Goal: Task Accomplishment & Management: Complete application form

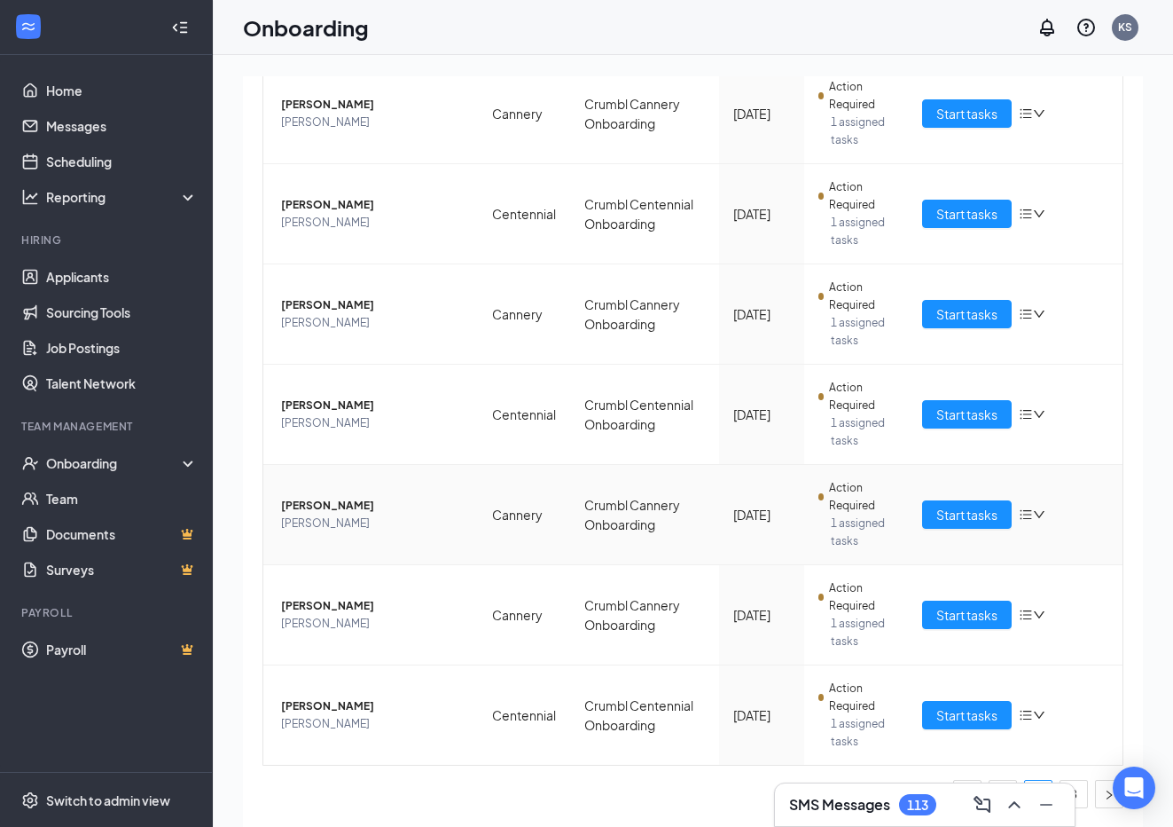
scroll to position [80, 0]
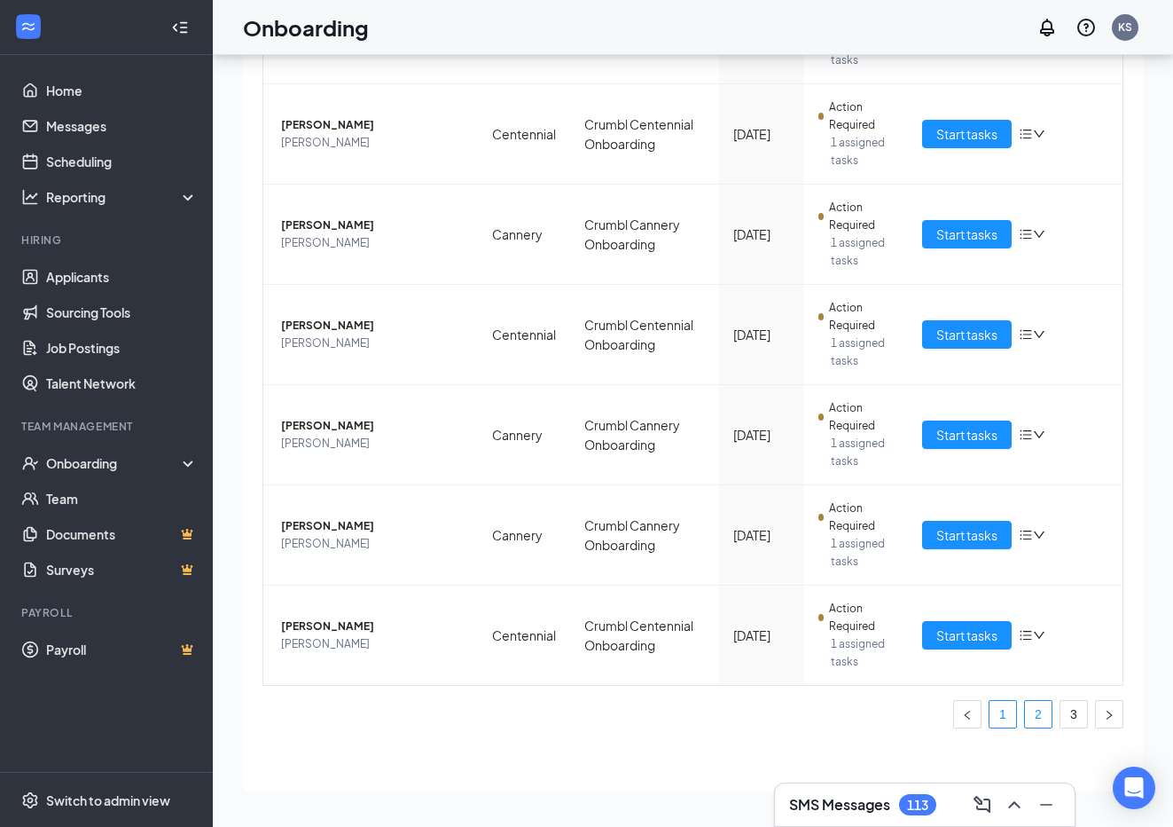
click at [1001, 709] on link "1" at bounding box center [1003, 714] width 27 height 27
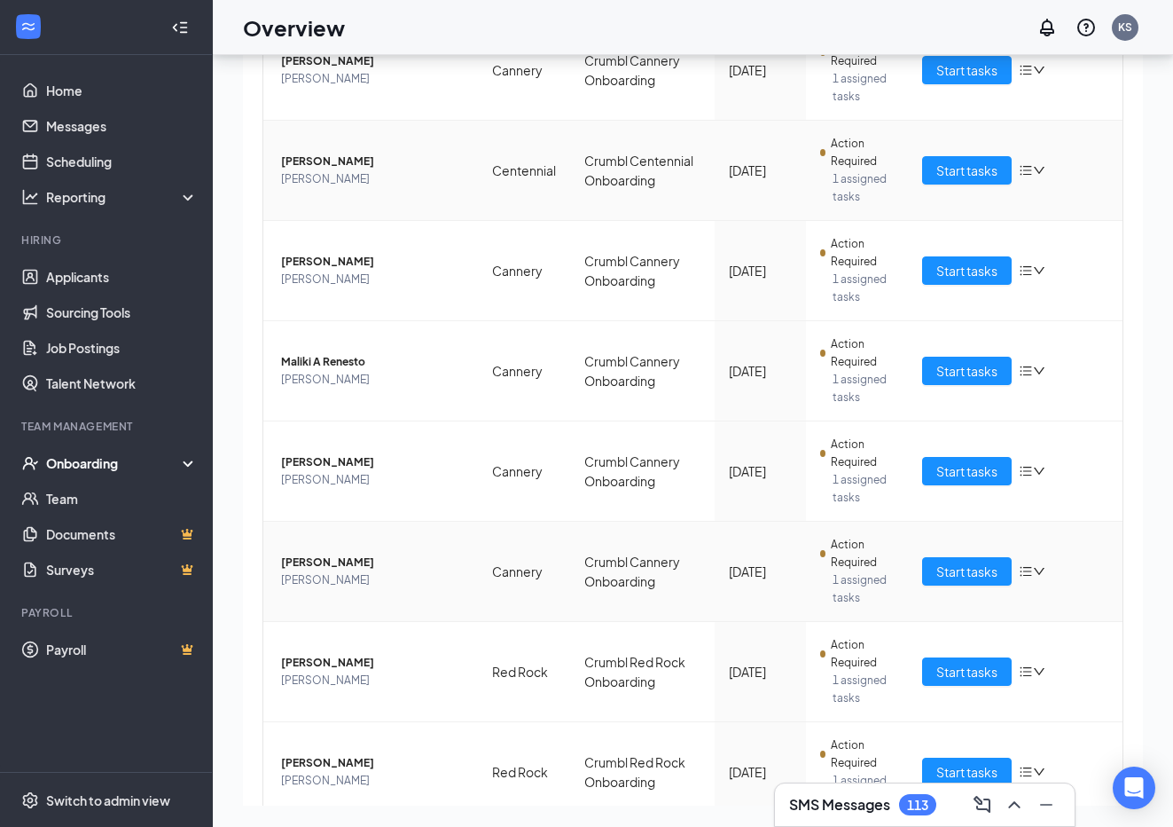
scroll to position [365, 0]
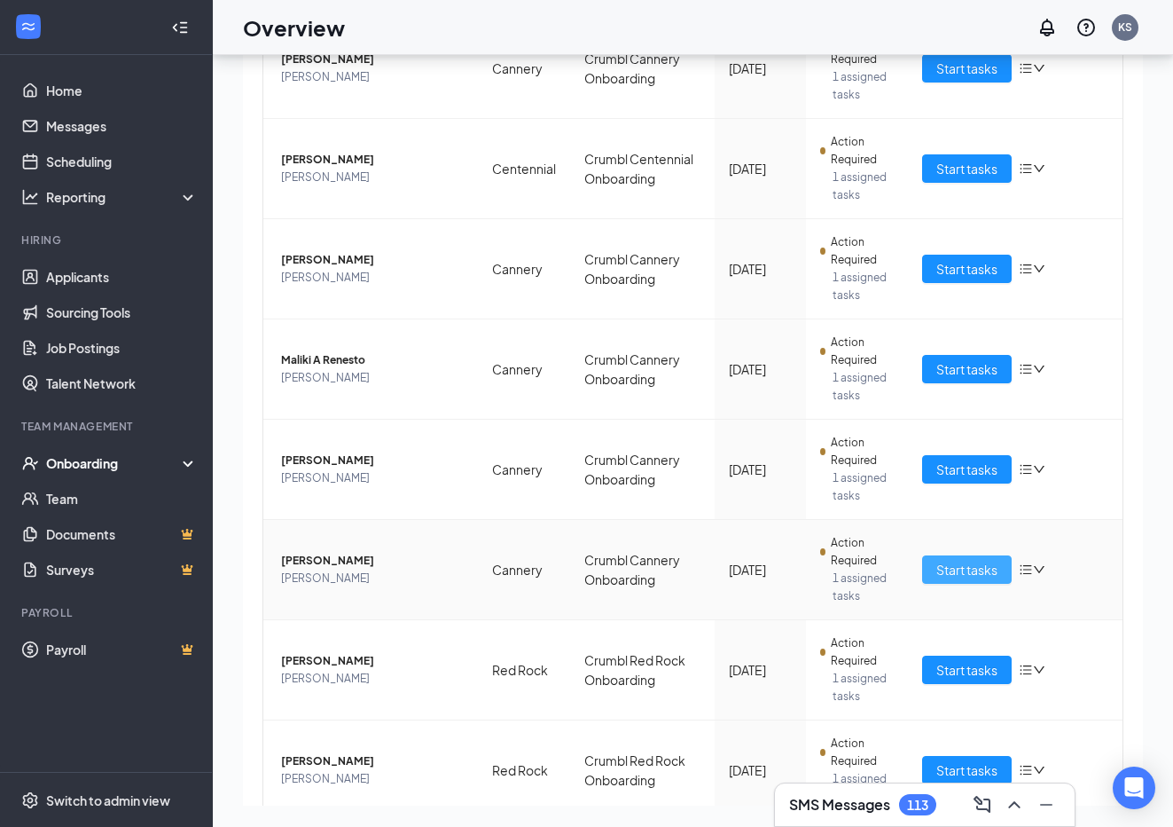
click at [955, 568] on span "Start tasks" at bounding box center [966, 570] width 61 height 20
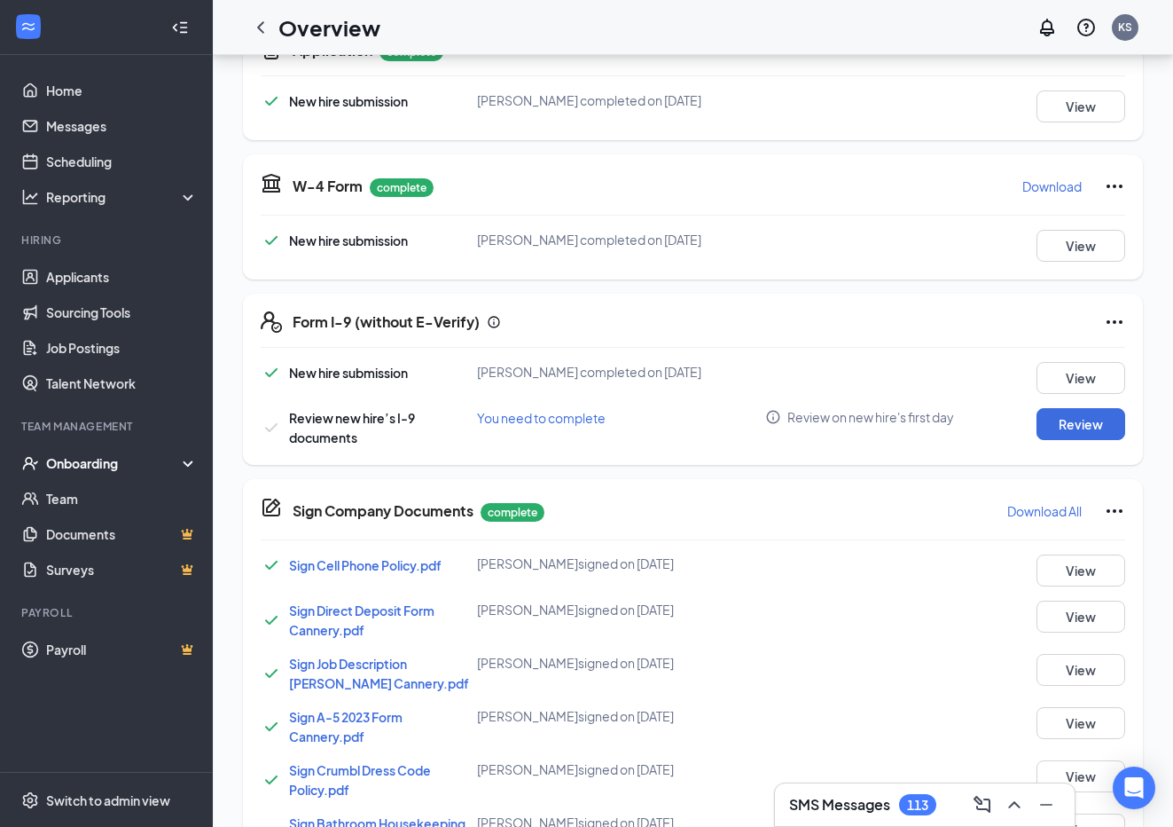
scroll to position [408, 0]
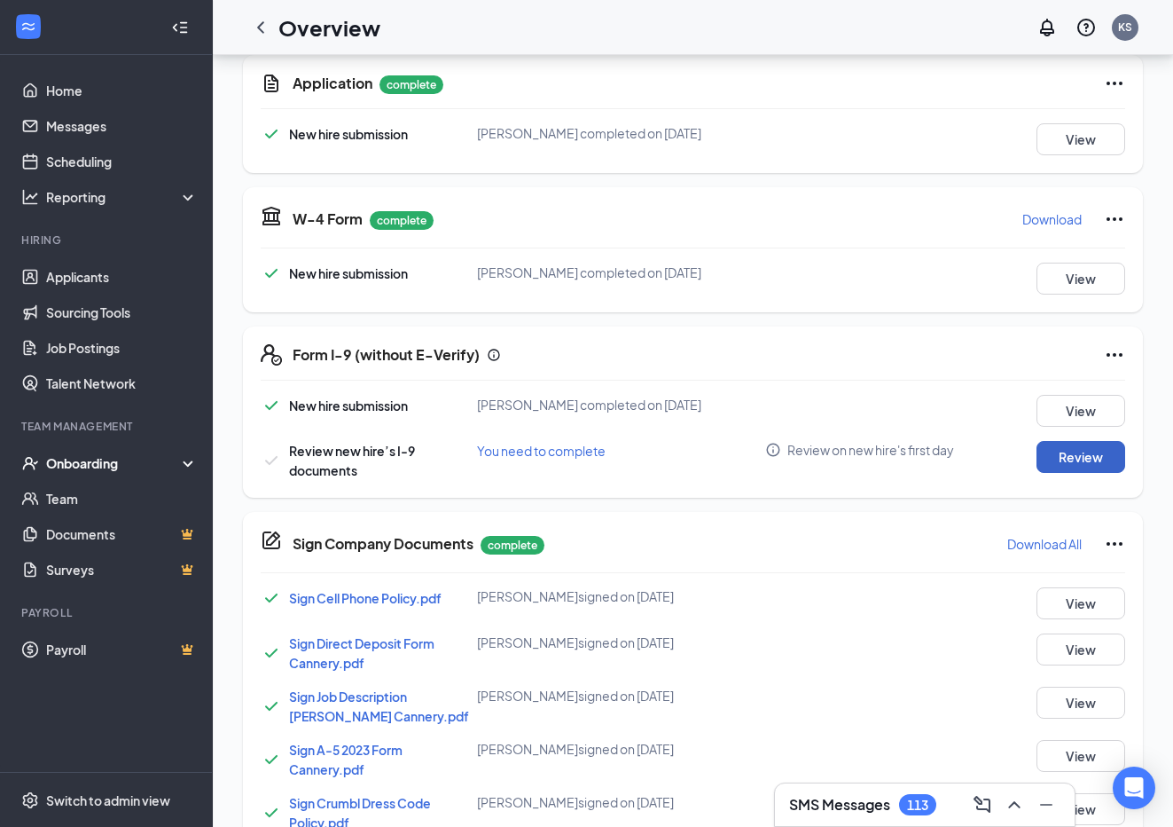
click at [1075, 455] on button "Review" at bounding box center [1081, 457] width 89 height 32
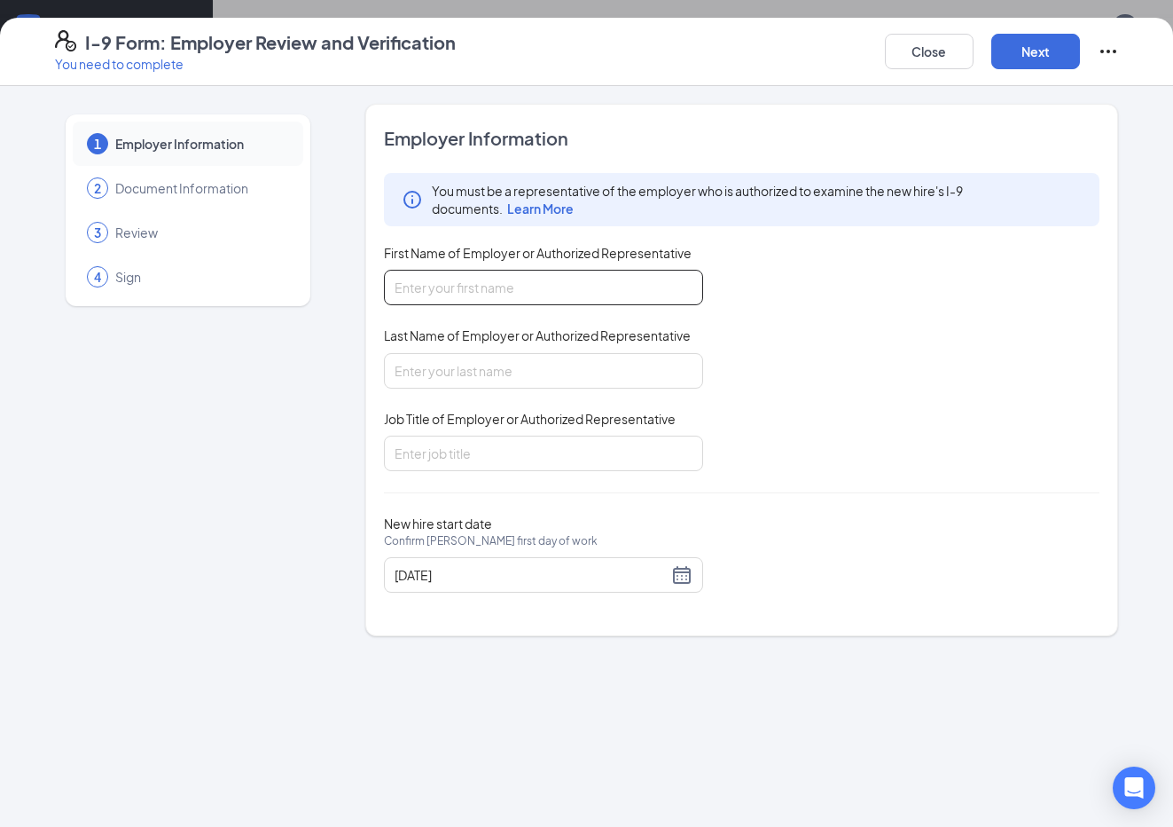
click at [560, 283] on input "First Name of Employer or Authorized Representative" at bounding box center [543, 287] width 319 height 35
type input "[PERSON_NAME]"
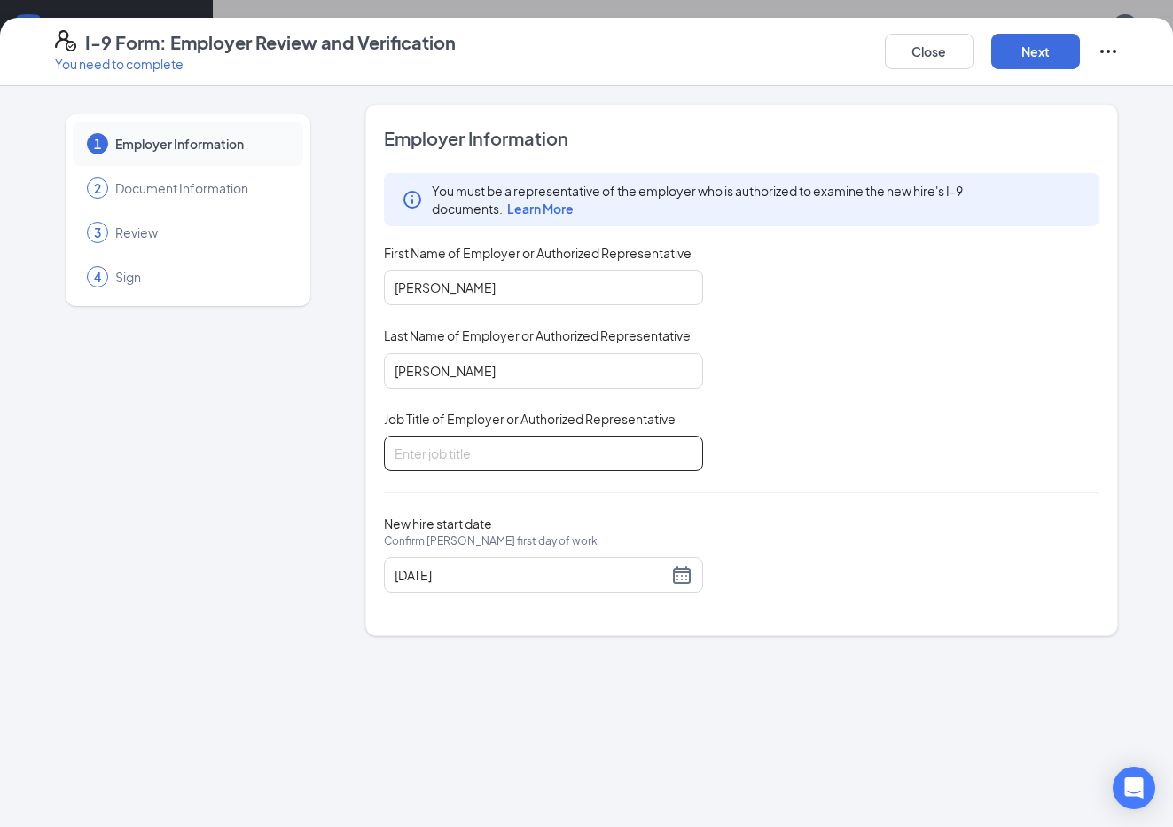
click at [506, 463] on input "Job Title of Employer or Authorized Representative" at bounding box center [543, 452] width 319 height 35
type input "COO"
click at [1023, 53] on button "Next" at bounding box center [1035, 51] width 89 height 35
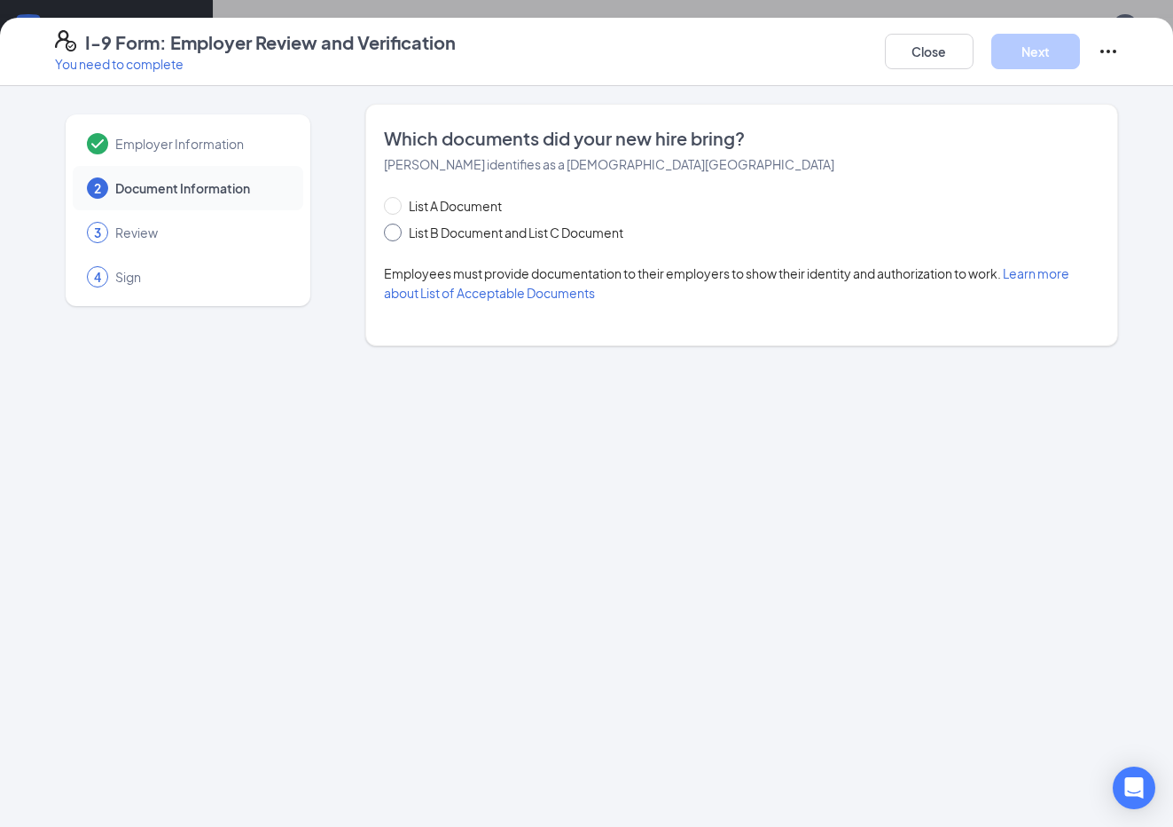
click at [390, 229] on input "List B Document and List C Document" at bounding box center [390, 229] width 12 height 12
radio input "true"
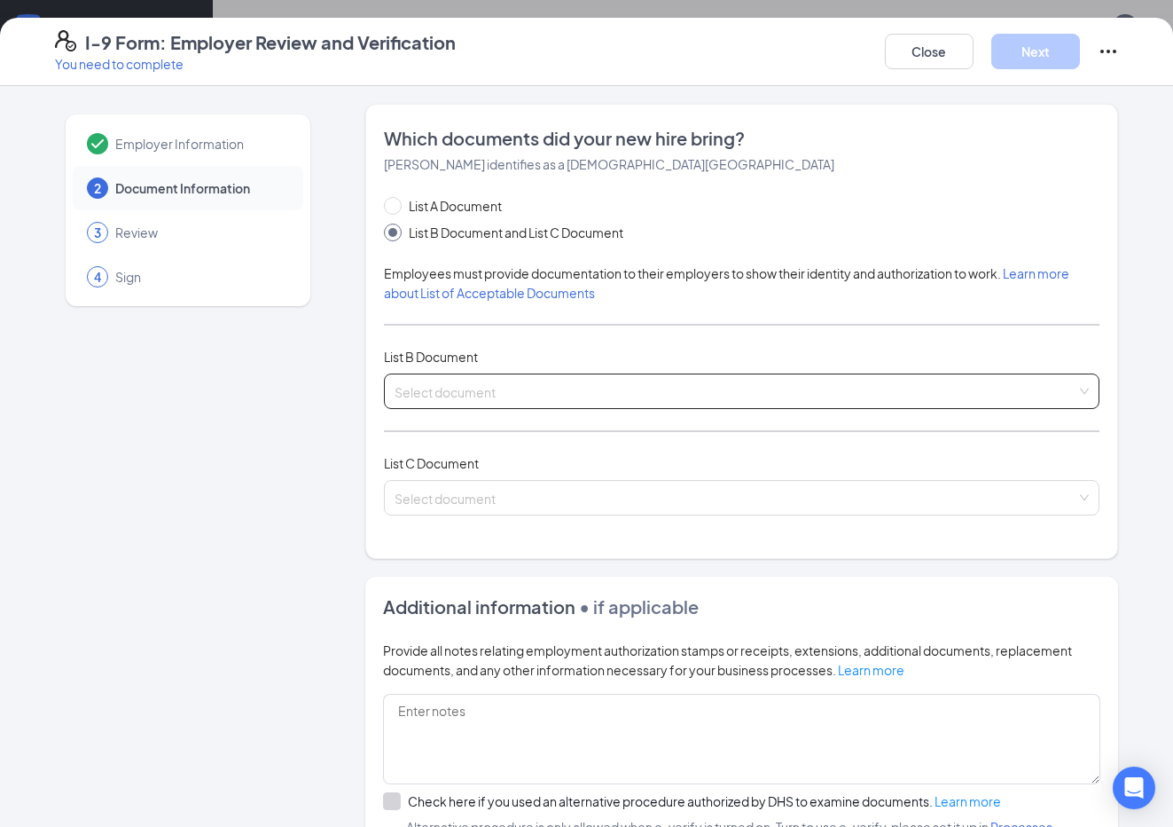
click at [520, 382] on input "search" at bounding box center [736, 387] width 683 height 27
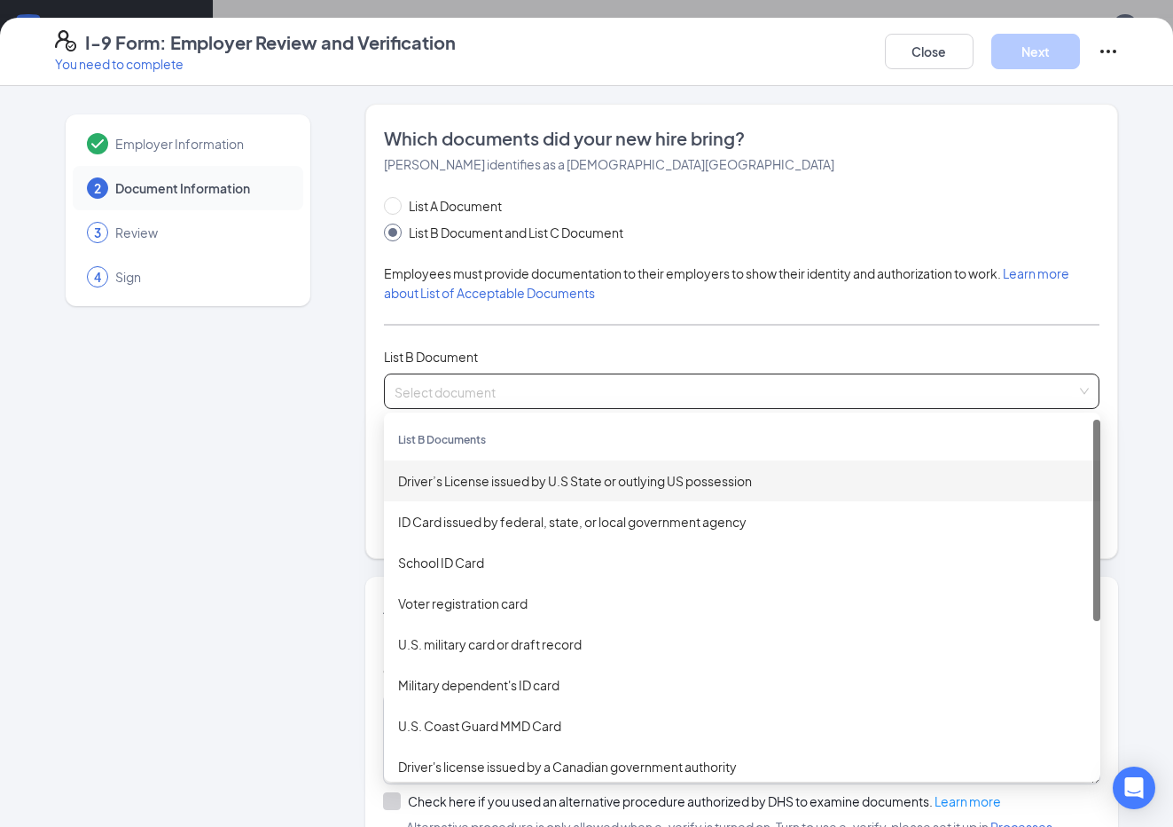
click at [485, 478] on div "Driver’s License issued by U.S State or outlying US possession" at bounding box center [742, 481] width 688 height 20
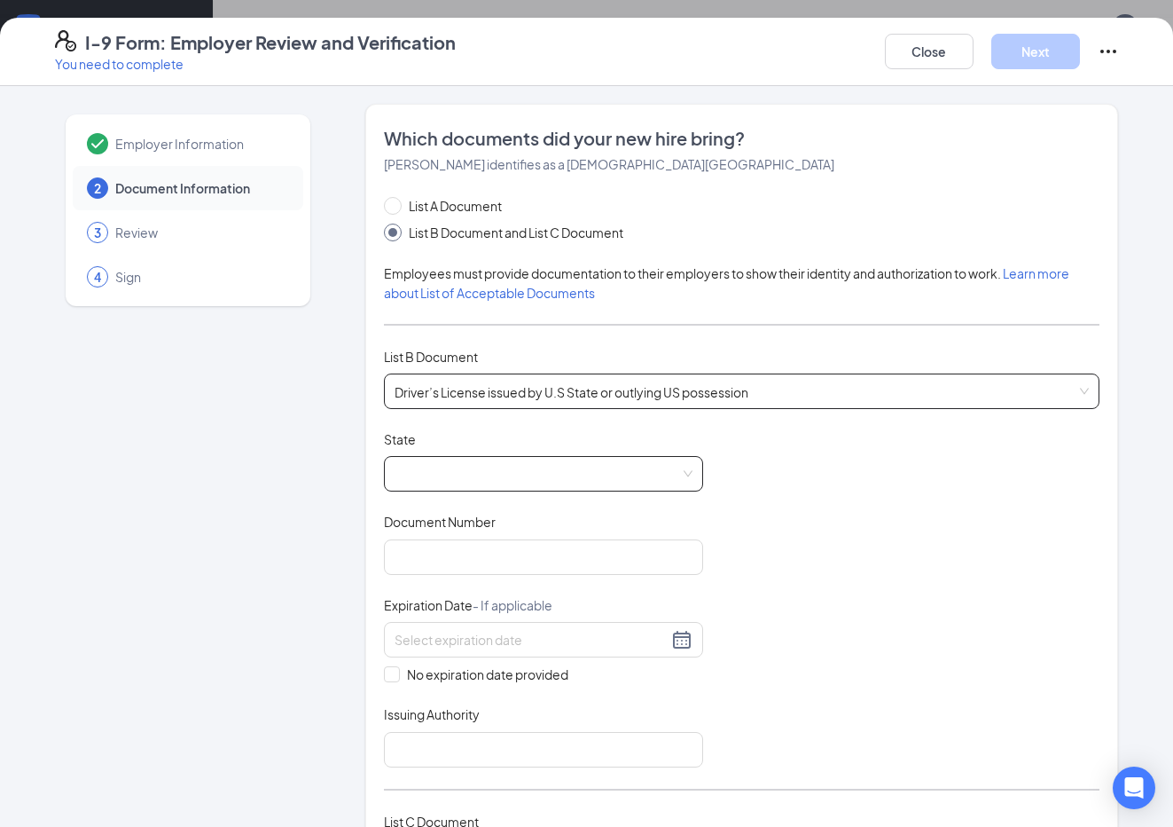
click at [526, 490] on span at bounding box center [544, 474] width 298 height 34
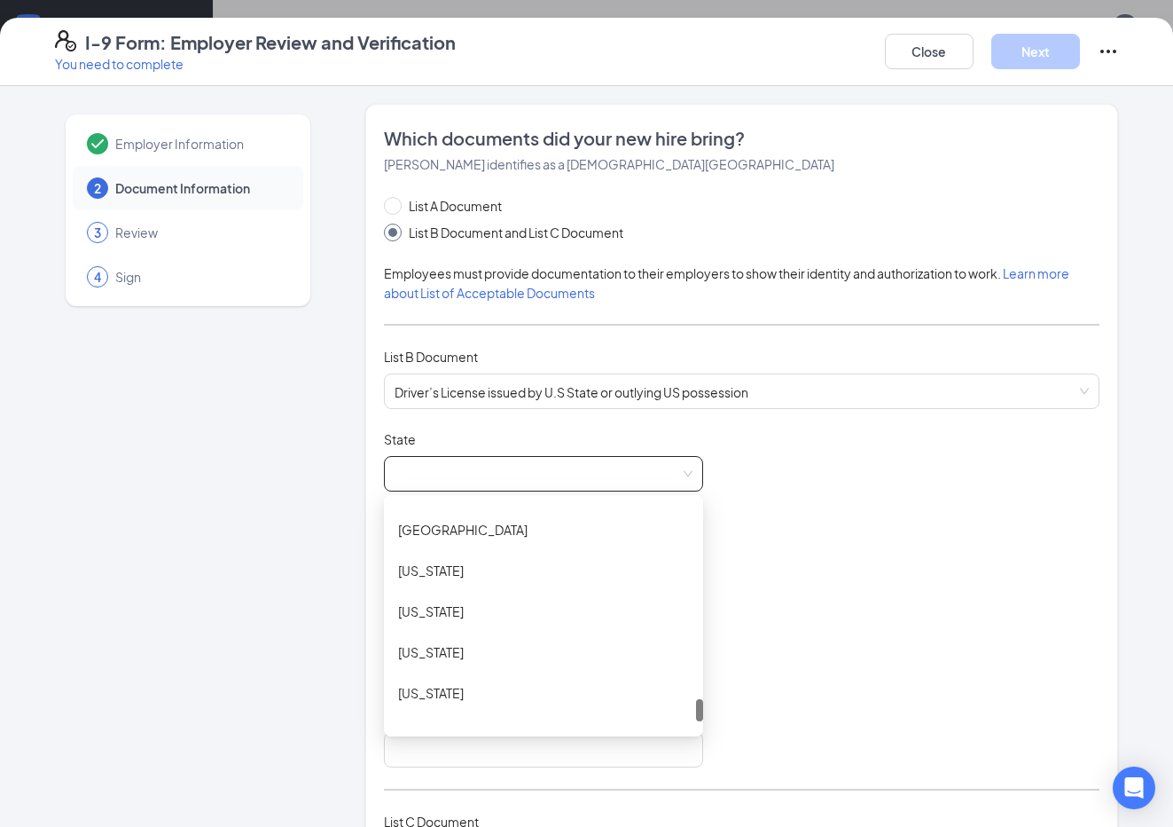
scroll to position [2057, 0]
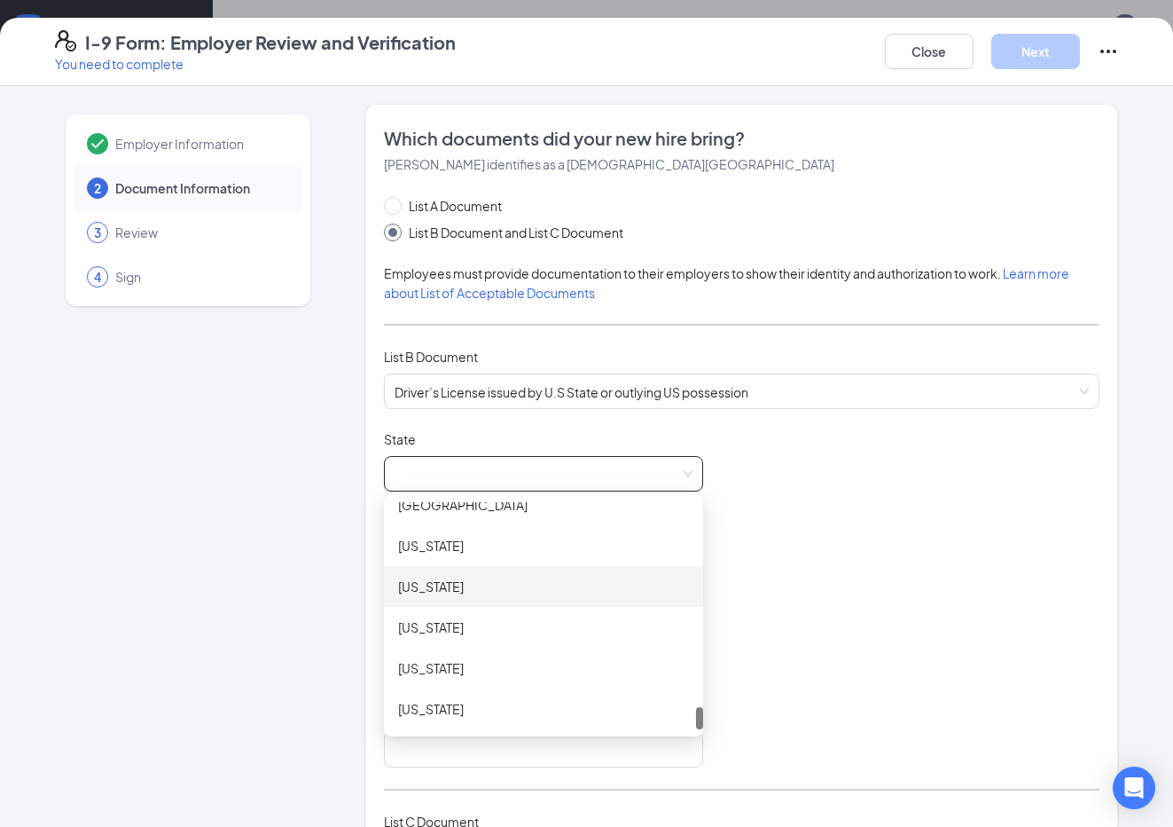
click at [447, 583] on div "[US_STATE]" at bounding box center [543, 586] width 291 height 20
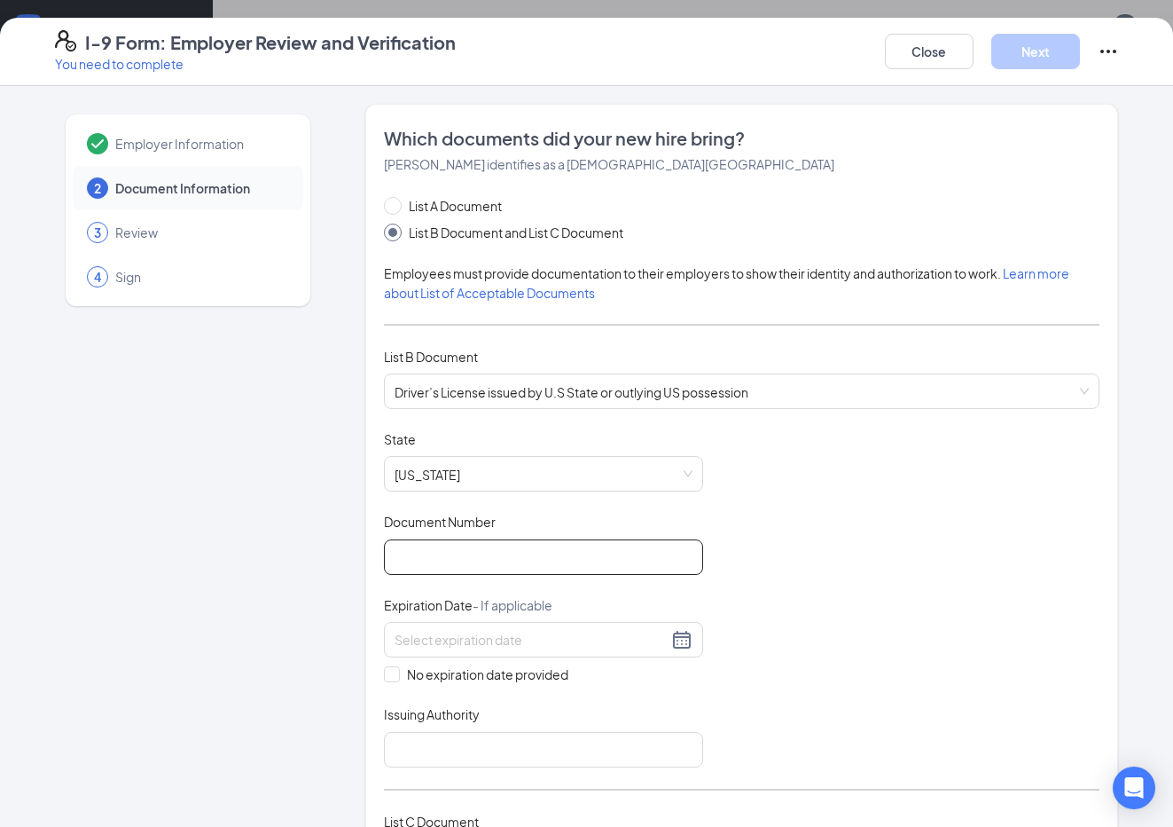
click at [451, 566] on input "Document Number" at bounding box center [543, 556] width 319 height 35
type input "WDL7NBN9J33B"
click at [453, 626] on div at bounding box center [543, 639] width 319 height 35
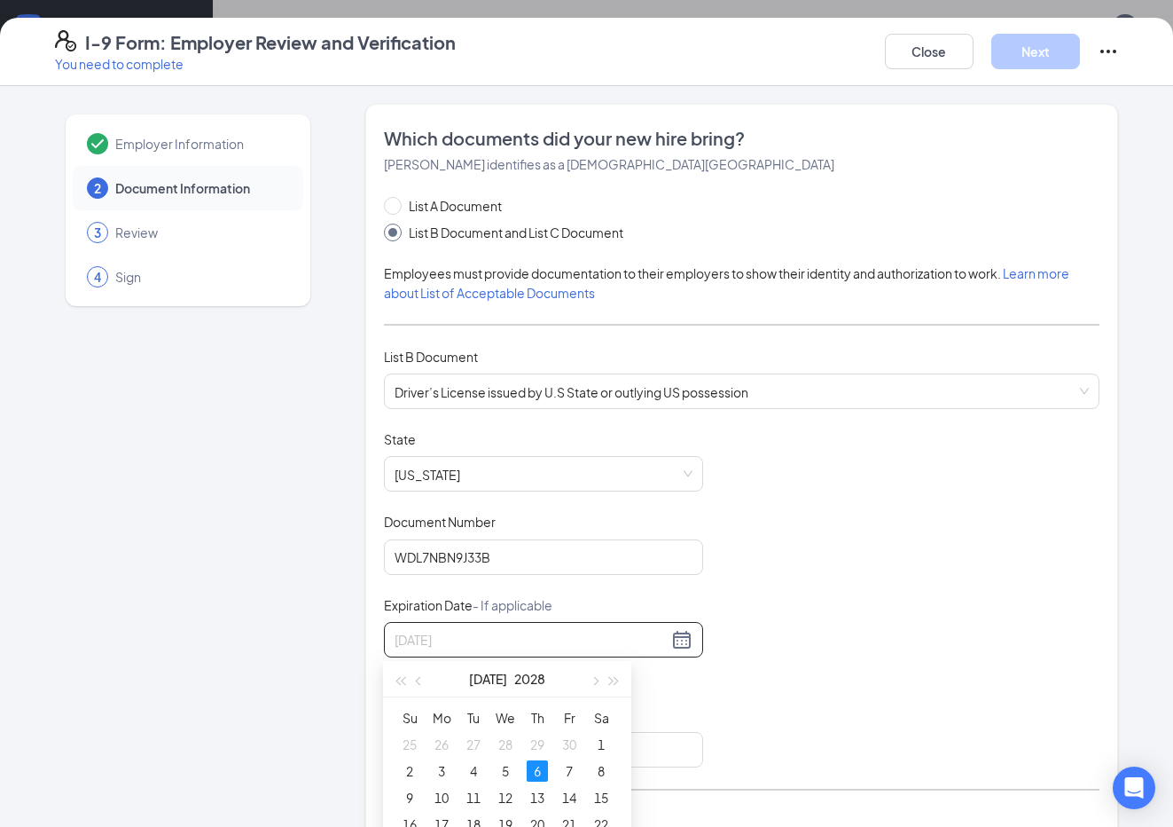
click at [537, 768] on div "6" at bounding box center [537, 770] width 21 height 21
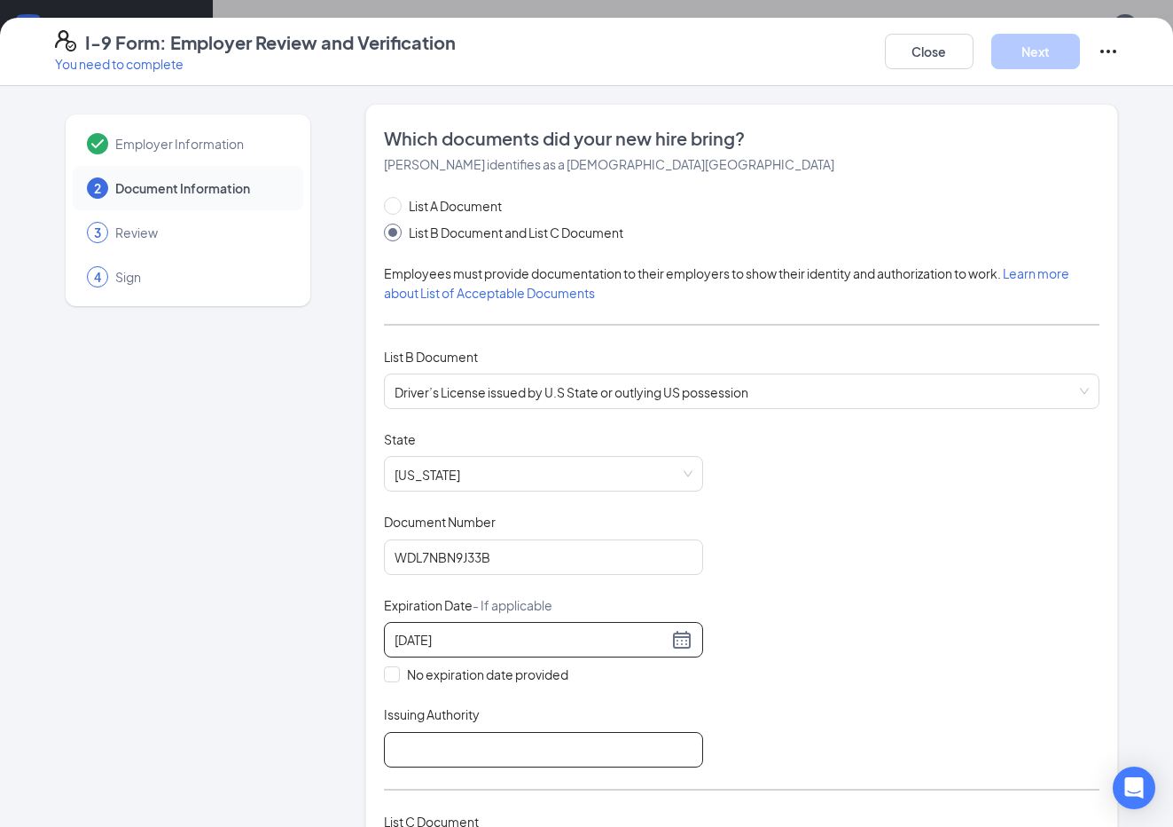
type input "[DATE]"
click at [536, 750] on input "Issuing Authority" at bounding box center [543, 749] width 319 height 35
type input "[US_STATE]"
click at [827, 600] on div "Document Title Driver’s License issued by U.S State or outlying US possession S…" at bounding box center [742, 598] width 717 height 337
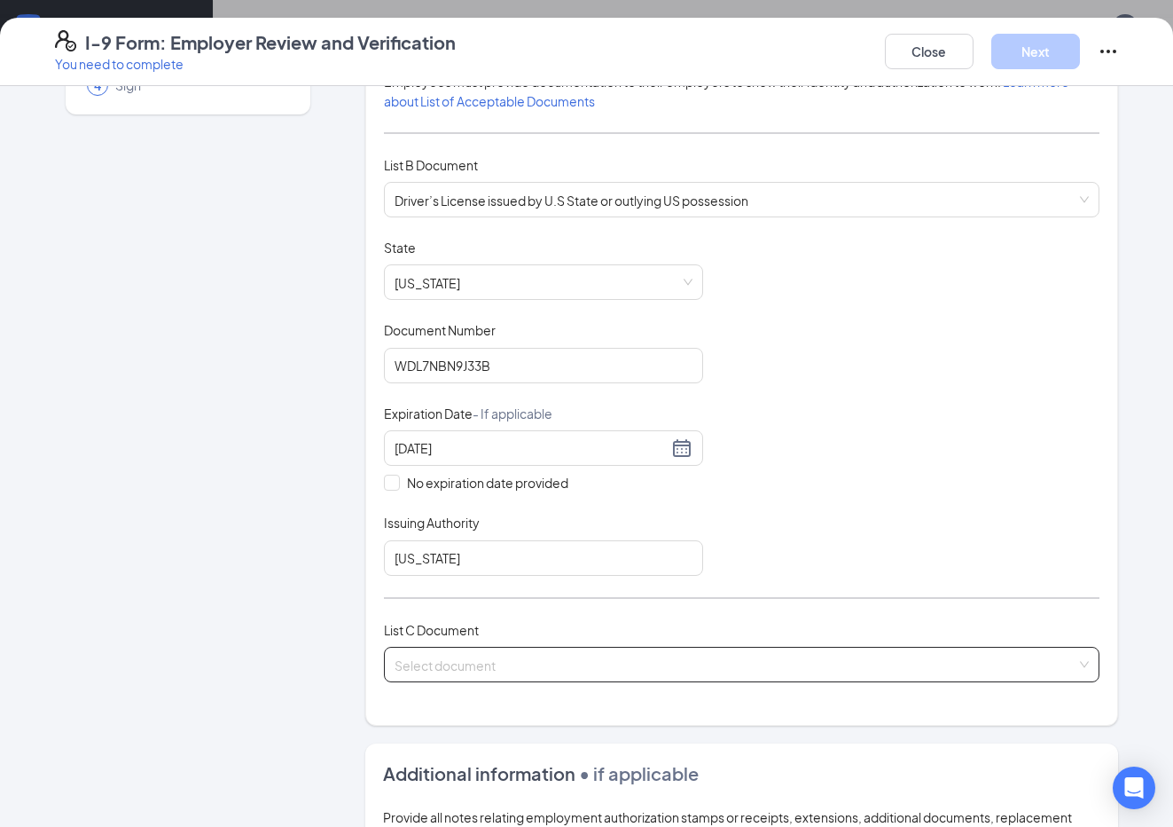
scroll to position [192, 0]
click at [537, 657] on input "search" at bounding box center [736, 660] width 683 height 27
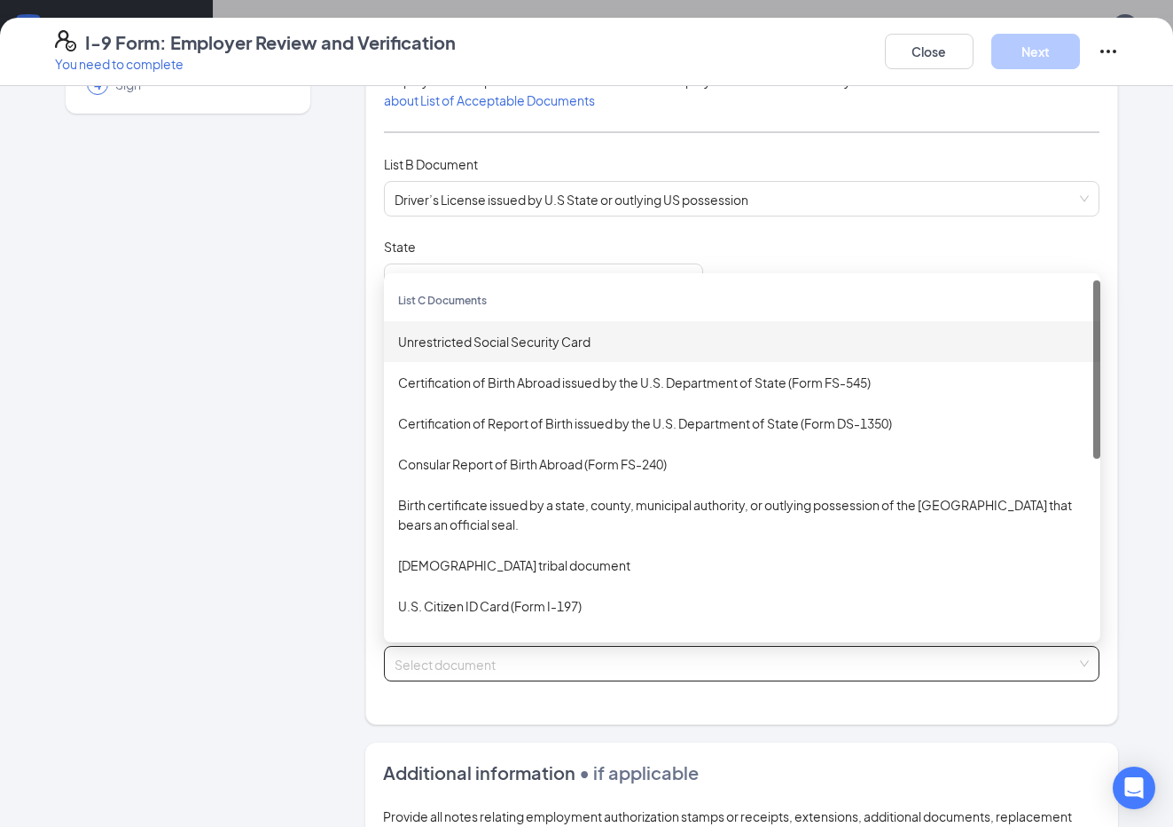
click at [490, 336] on div "Unrestricted Social Security Card" at bounding box center [742, 342] width 688 height 20
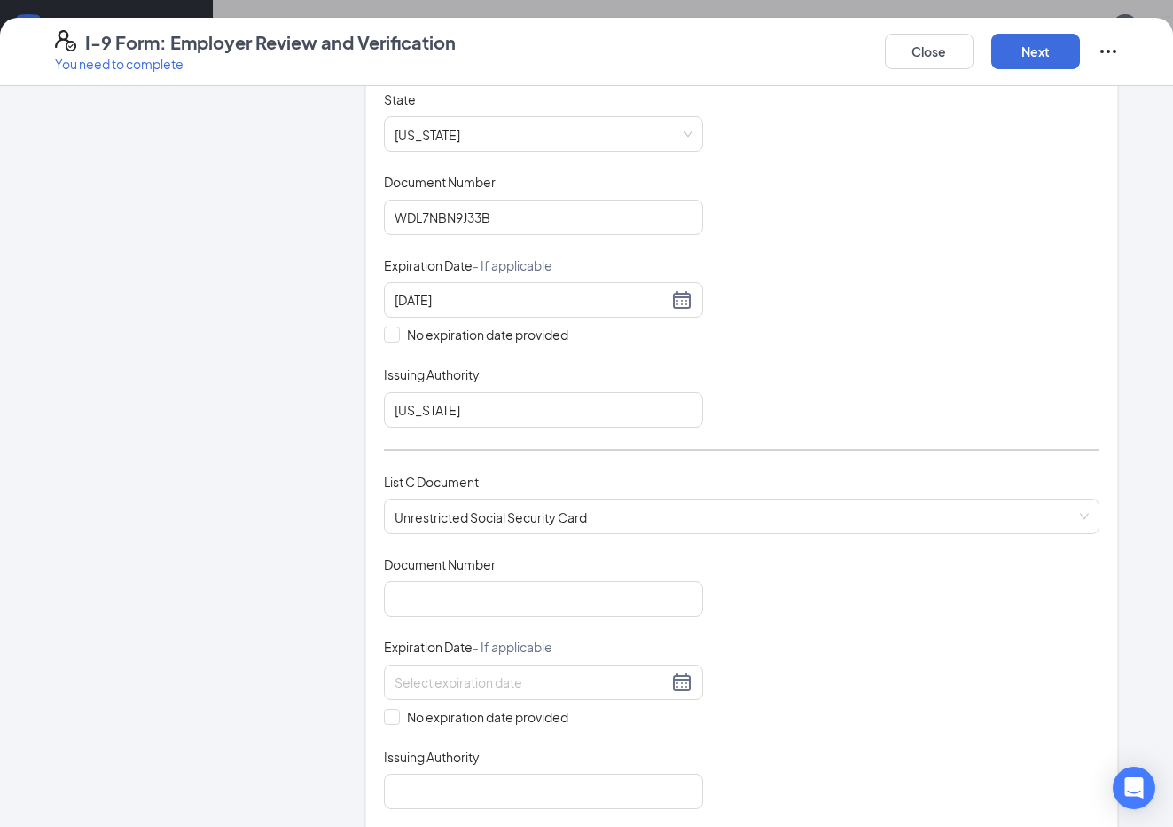
scroll to position [356, 0]
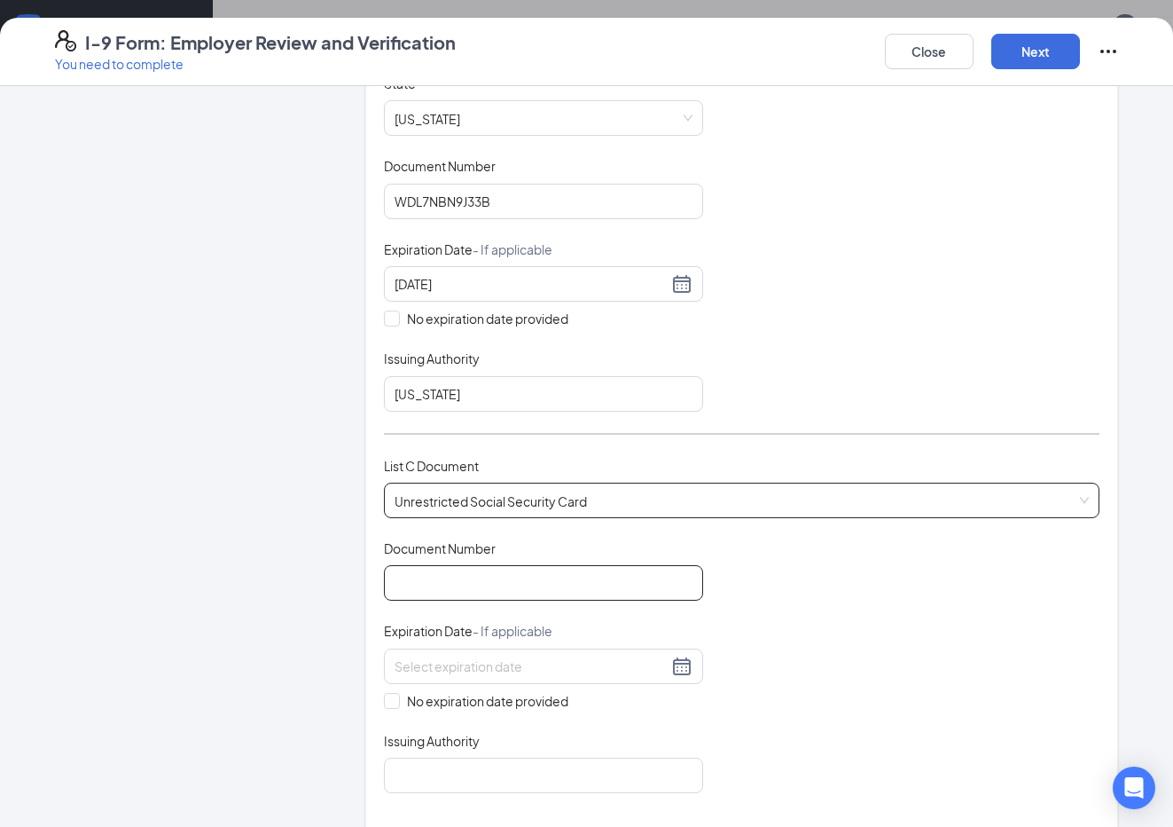
click at [496, 576] on input "Document Number" at bounding box center [543, 582] width 319 height 35
click at [496, 578] on input "Document Number" at bounding box center [543, 582] width 319 height 35
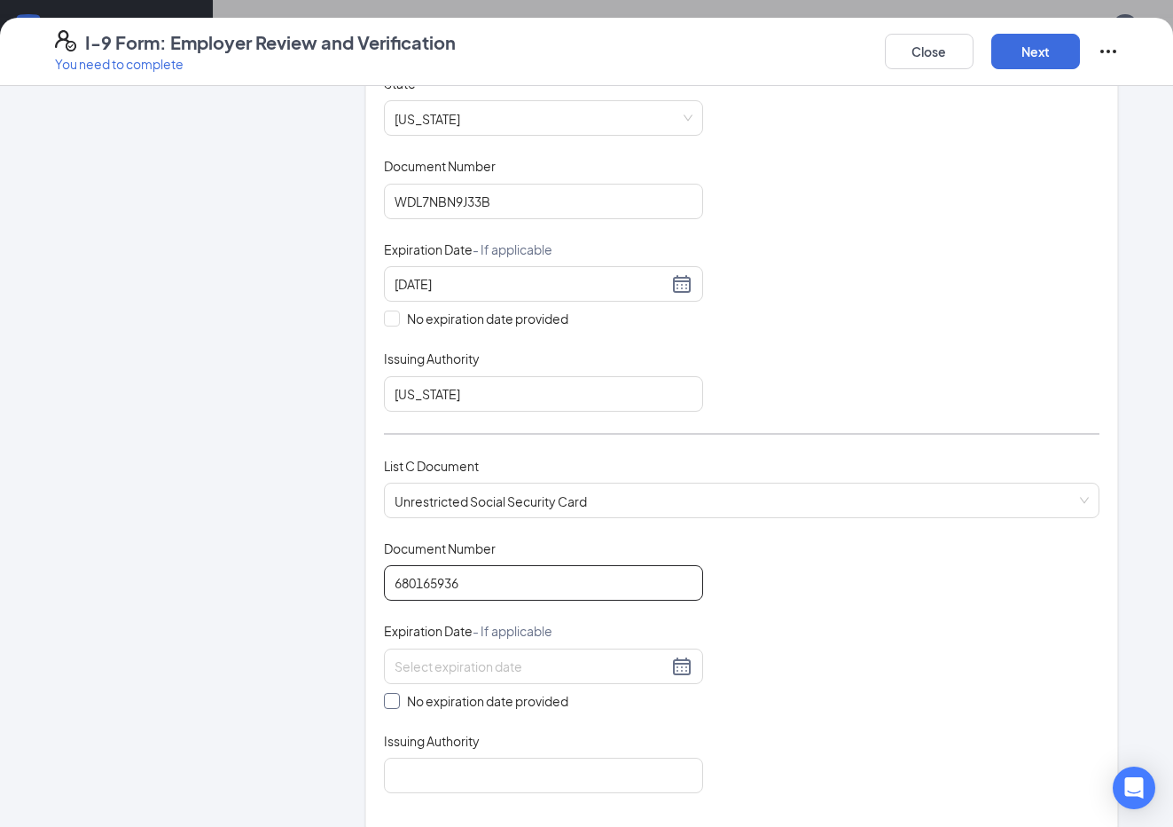
type input "680165936"
click at [397, 698] on span at bounding box center [392, 701] width 16 height 16
click at [396, 698] on input "No expiration date provided" at bounding box center [390, 699] width 12 height 12
checkbox input "true"
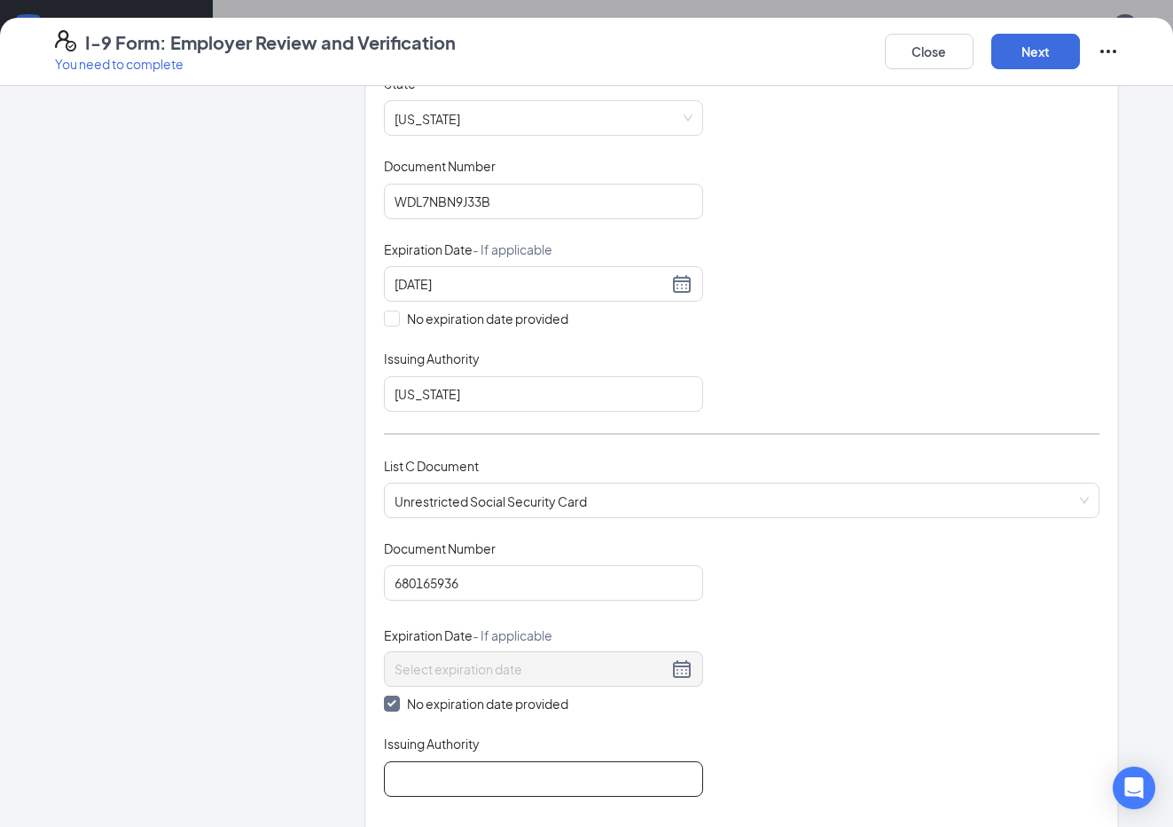
click at [429, 765] on input "Issuing Authority" at bounding box center [543, 778] width 319 height 35
type input "Social Security Administration"
click at [1035, 47] on button "Next" at bounding box center [1035, 51] width 89 height 35
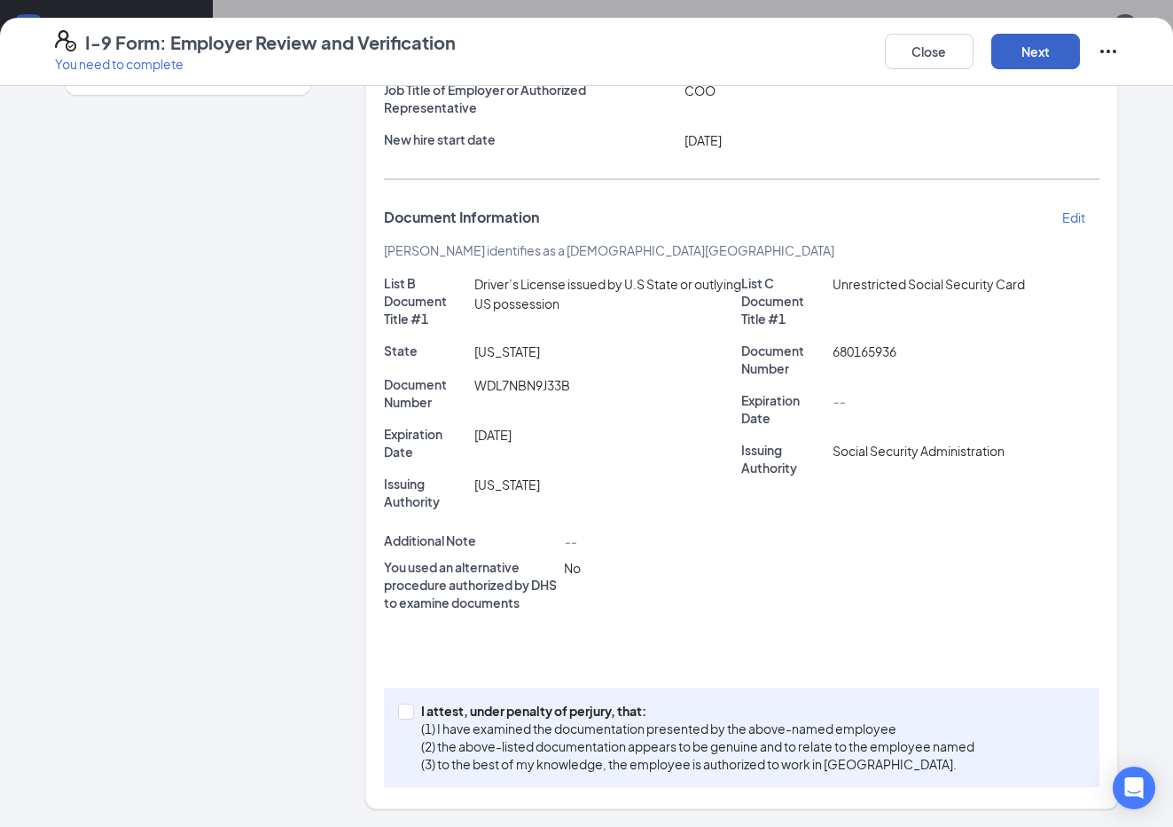
scroll to position [211, 0]
click at [405, 714] on input "I attest, under penalty of [PERSON_NAME], that: (1) I have examined the documen…" at bounding box center [404, 709] width 12 height 12
checkbox input "true"
click at [1035, 51] on button "Next" at bounding box center [1035, 51] width 89 height 35
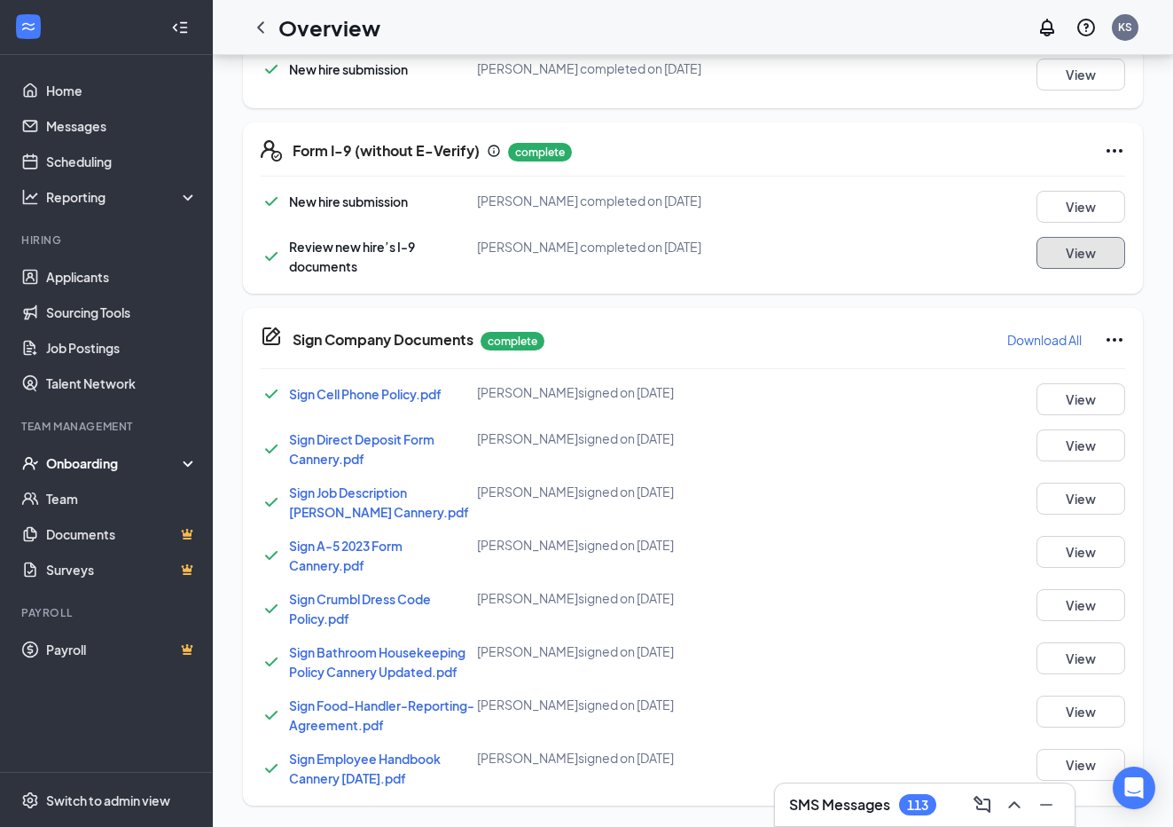
scroll to position [0, 0]
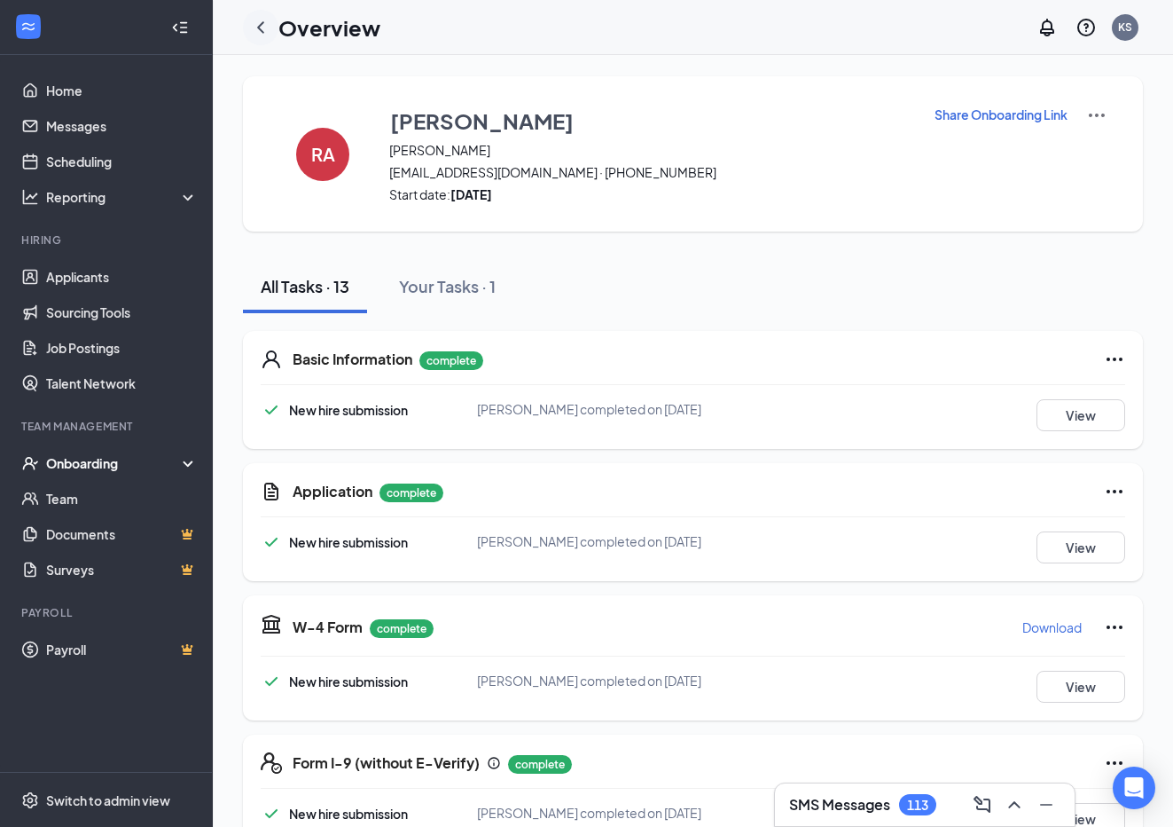
click at [264, 27] on icon "ChevronLeft" at bounding box center [260, 27] width 21 height 21
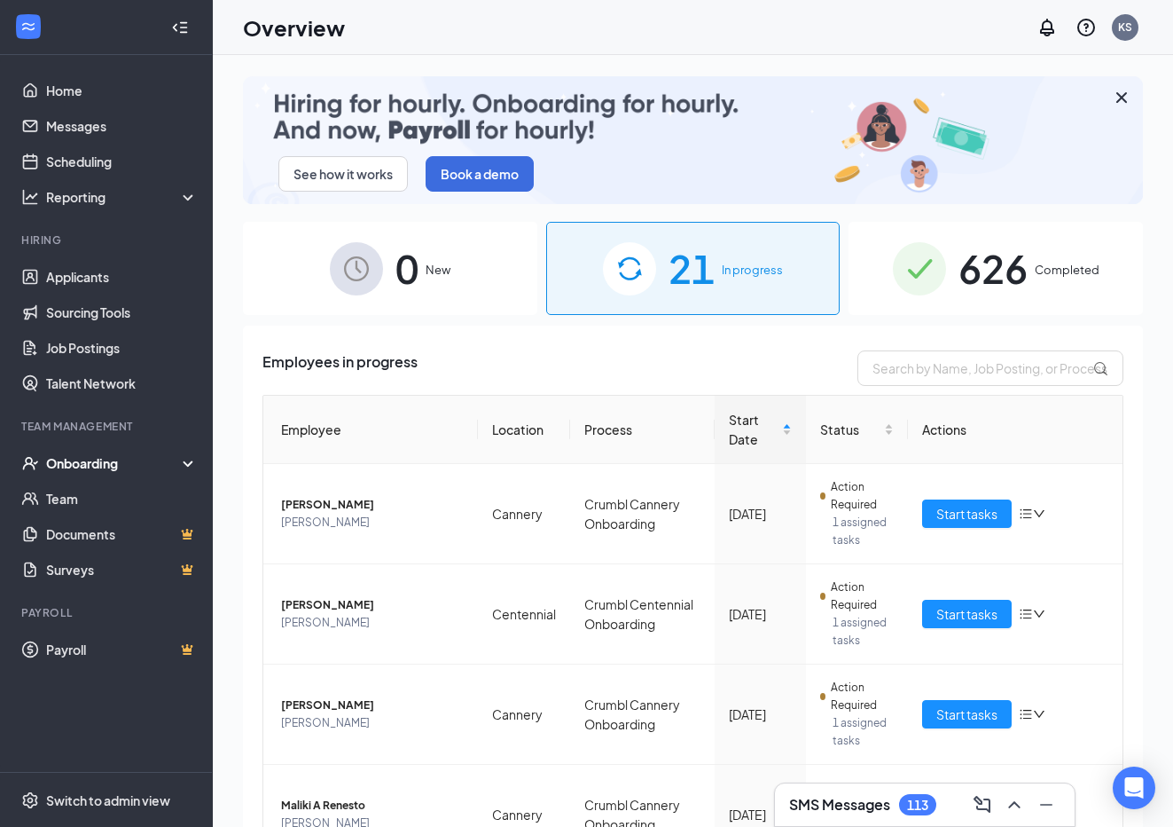
click at [1060, 263] on span "Completed" at bounding box center [1067, 270] width 65 height 18
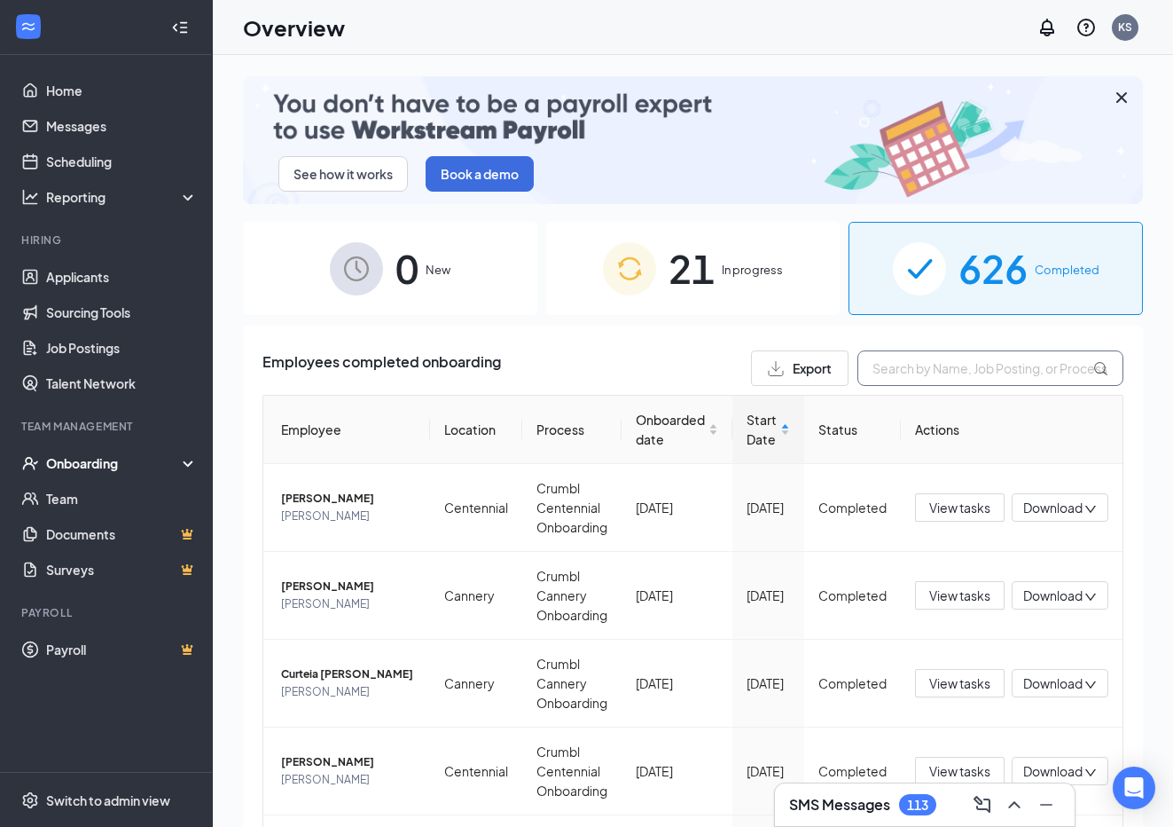
click at [944, 368] on input "text" at bounding box center [991, 367] width 266 height 35
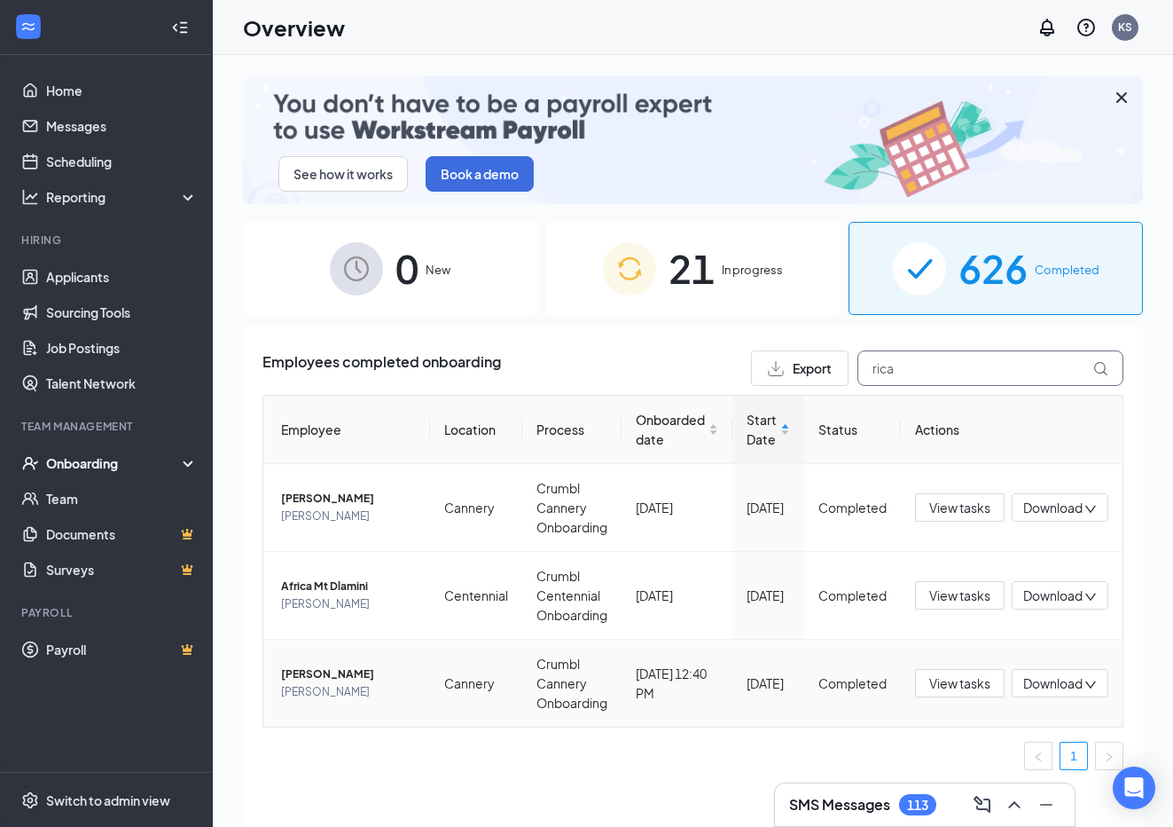
type input "rica"
click at [1097, 682] on div "Download" at bounding box center [1060, 683] width 97 height 28
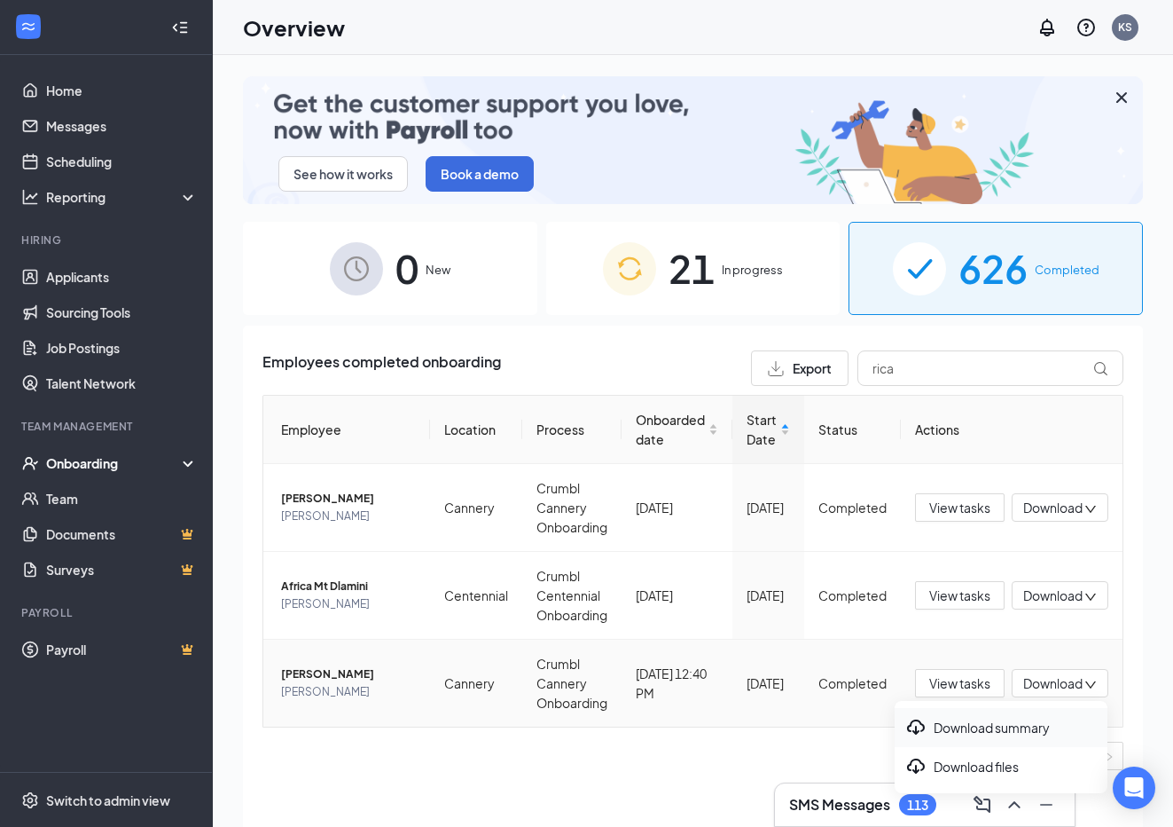
click at [1028, 731] on div "Download summary" at bounding box center [1001, 727] width 192 height 21
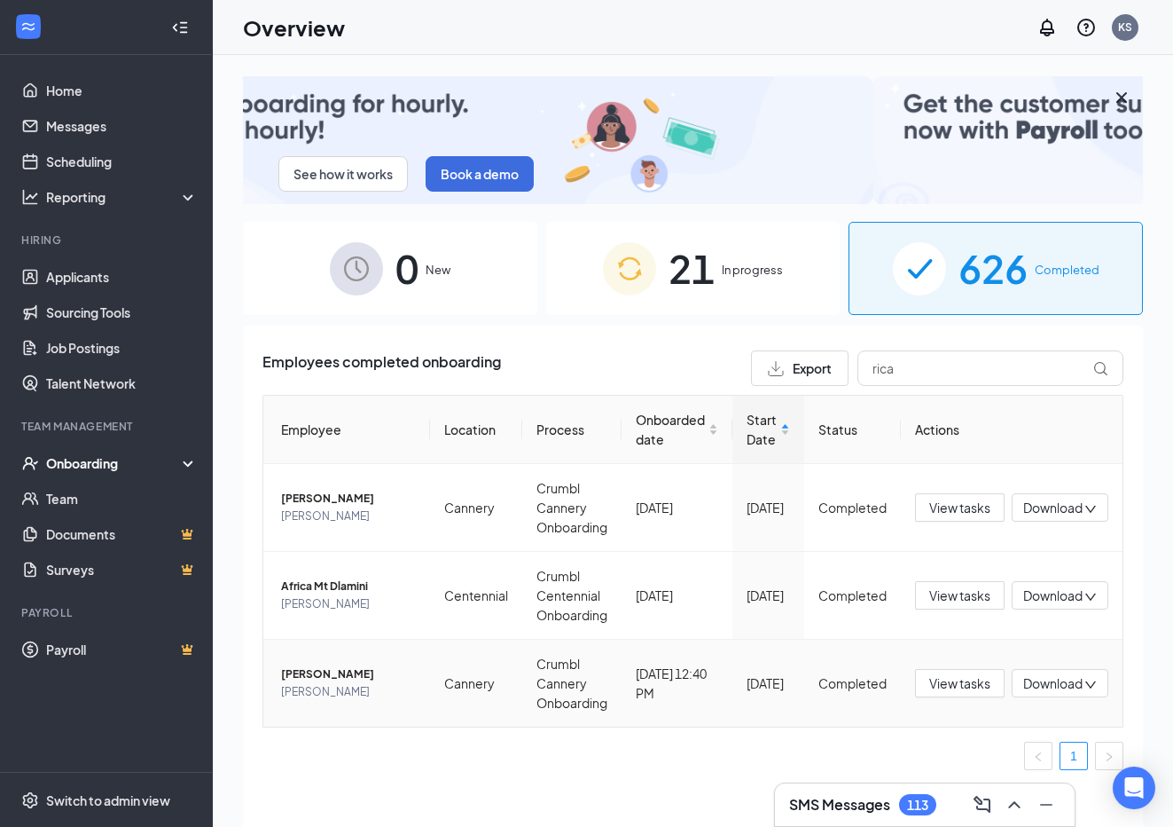
click at [1103, 679] on div "Download" at bounding box center [1060, 683] width 97 height 28
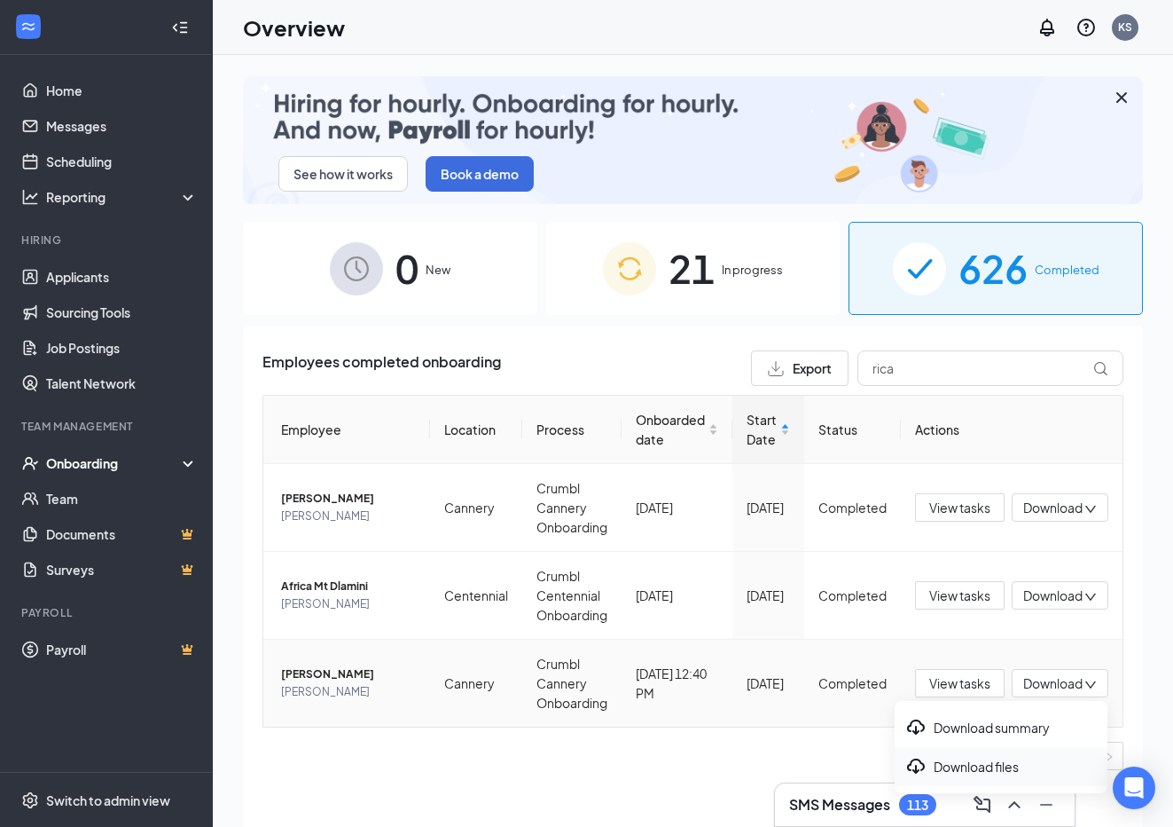
click at [983, 767] on div "Download files" at bounding box center [1001, 766] width 192 height 21
